Goal: Book appointment/travel/reservation

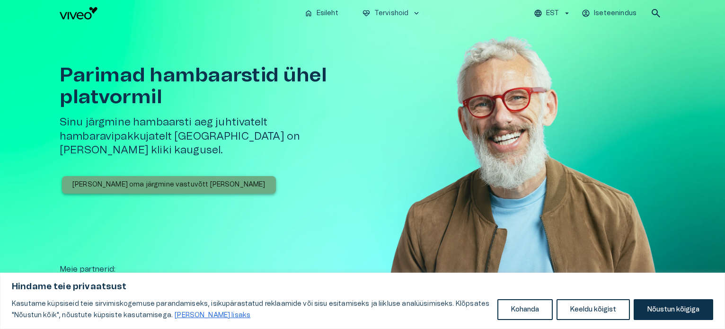
click at [176, 180] on p "[PERSON_NAME] oma järgmine vastuvõtt [PERSON_NAME]" at bounding box center [168, 185] width 193 height 10
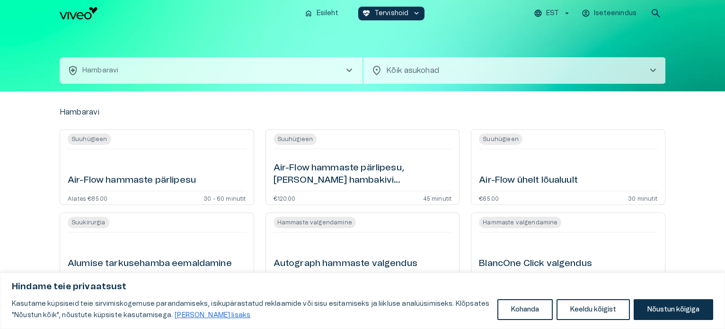
click at [148, 47] on div "health_and_safety Hambaravi chevron_right location_on Kõik asukohad chevron_rig…" at bounding box center [363, 59] width 606 height 65
click at [617, 15] on p "Iseteenindus" at bounding box center [615, 14] width 43 height 10
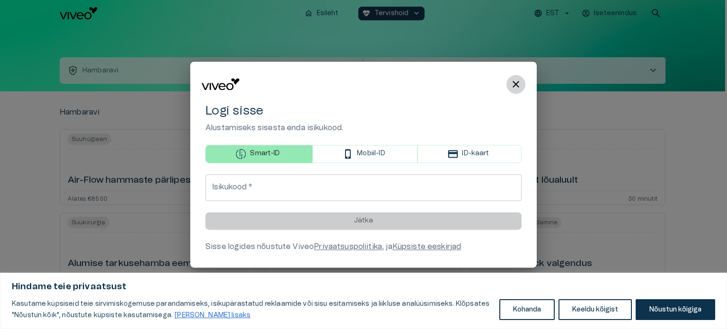
click at [519, 79] on span "close" at bounding box center [515, 84] width 11 height 11
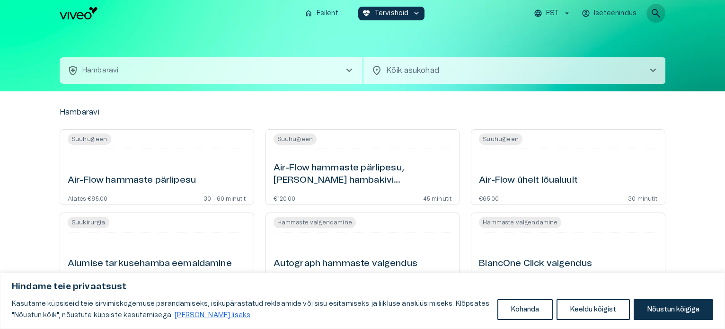
click at [653, 12] on span "search" at bounding box center [655, 13] width 11 height 11
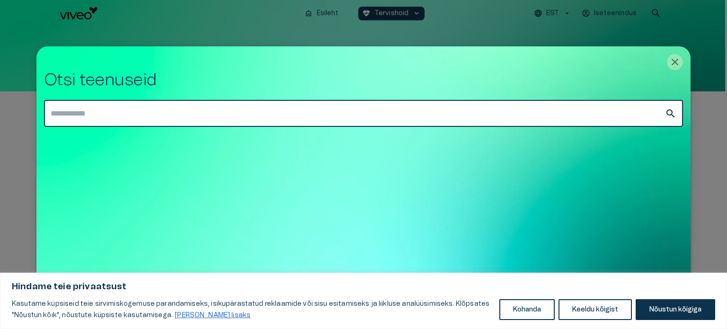
type input "*"
click at [674, 59] on icon "Close" at bounding box center [674, 61] width 11 height 11
